Goal: Task Accomplishment & Management: Manage account settings

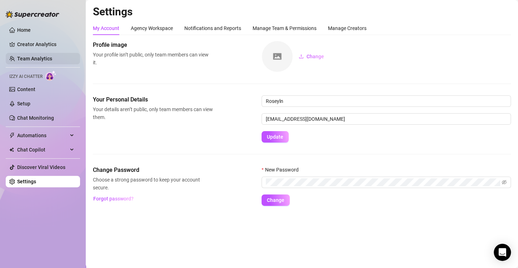
click at [40, 56] on link "Team Analytics" at bounding box center [34, 59] width 35 height 6
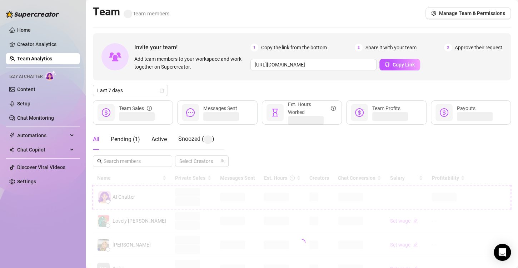
scroll to position [72, 0]
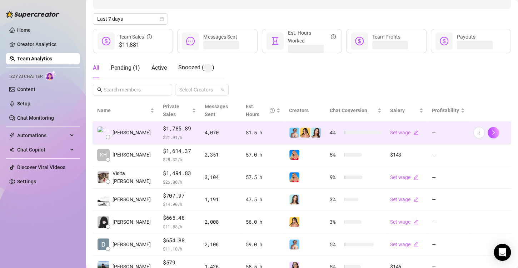
click at [300, 128] on img at bounding box center [305, 133] width 10 height 10
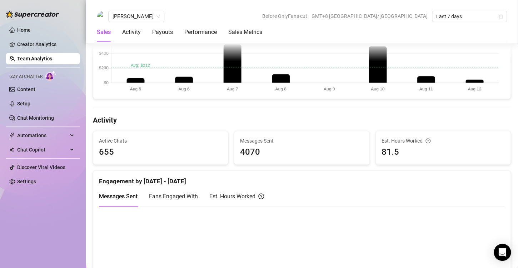
scroll to position [72, 0]
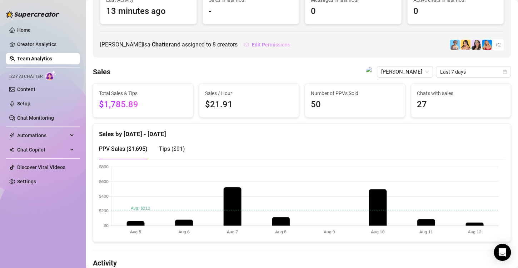
click at [275, 43] on span "Edit Permissions" at bounding box center [271, 45] width 38 height 6
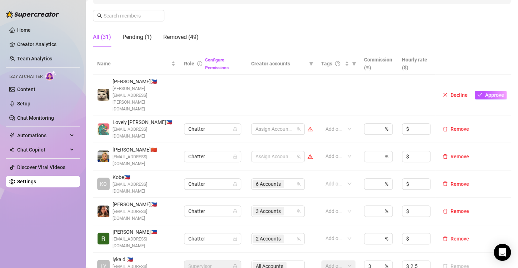
scroll to position [179, 0]
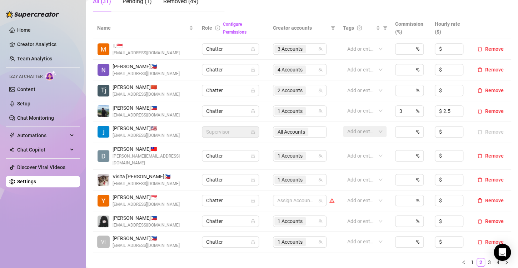
scroll to position [215, 0]
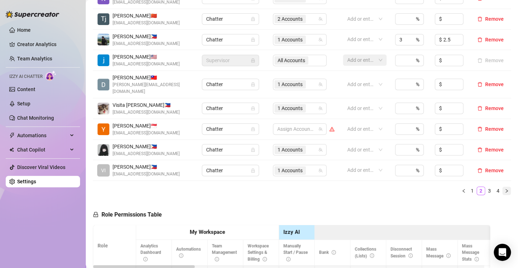
click at [505, 189] on icon "right" at bounding box center [507, 191] width 4 height 4
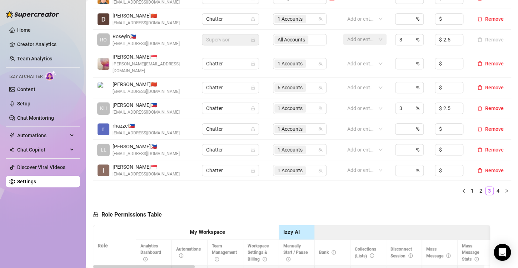
scroll to position [143, 0]
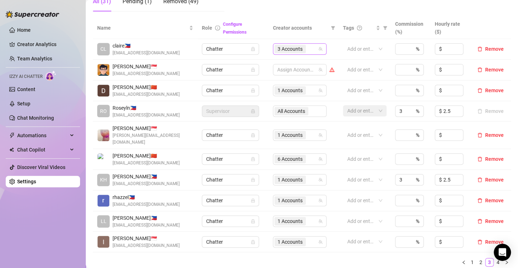
click at [278, 51] on span "3 Accounts" at bounding box center [290, 49] width 25 height 8
